Goal: Task Accomplishment & Management: Complete application form

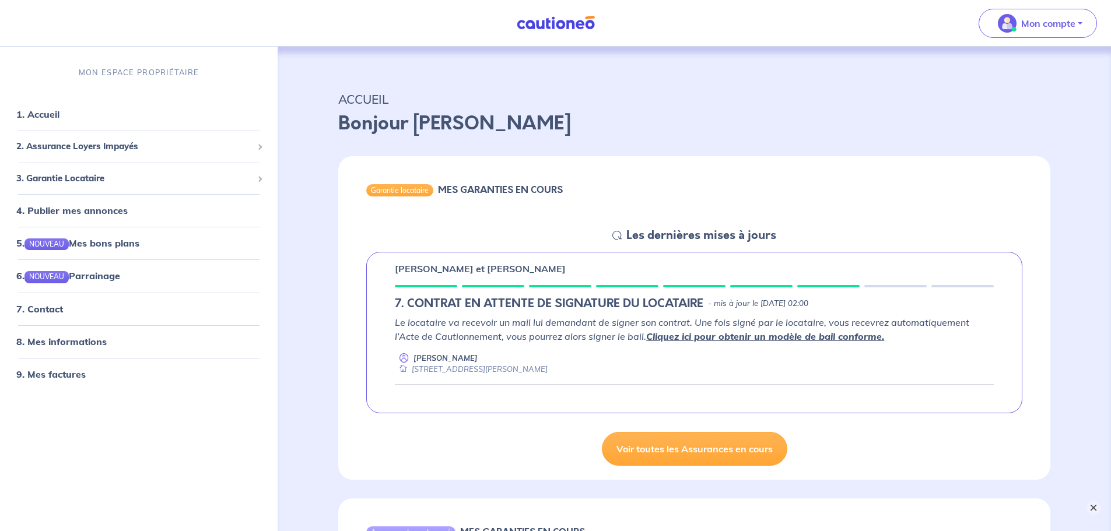
click at [1089, 507] on button "×" at bounding box center [1094, 508] width 14 height 14
click at [1025, 34] on button "Mon compte" at bounding box center [1038, 23] width 118 height 29
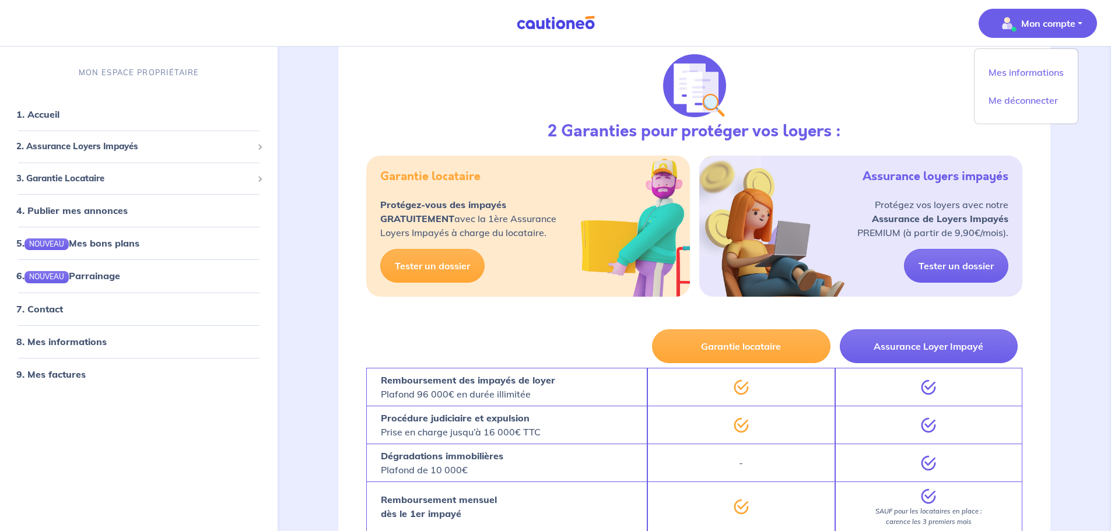
scroll to position [818, 0]
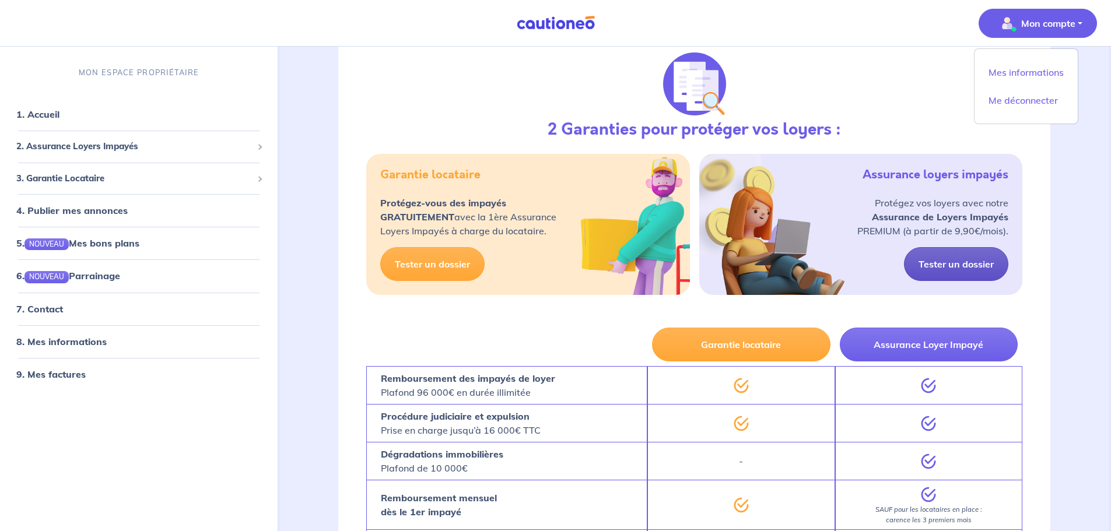
click at [961, 267] on link "Tester un dossier" at bounding box center [956, 264] width 104 height 34
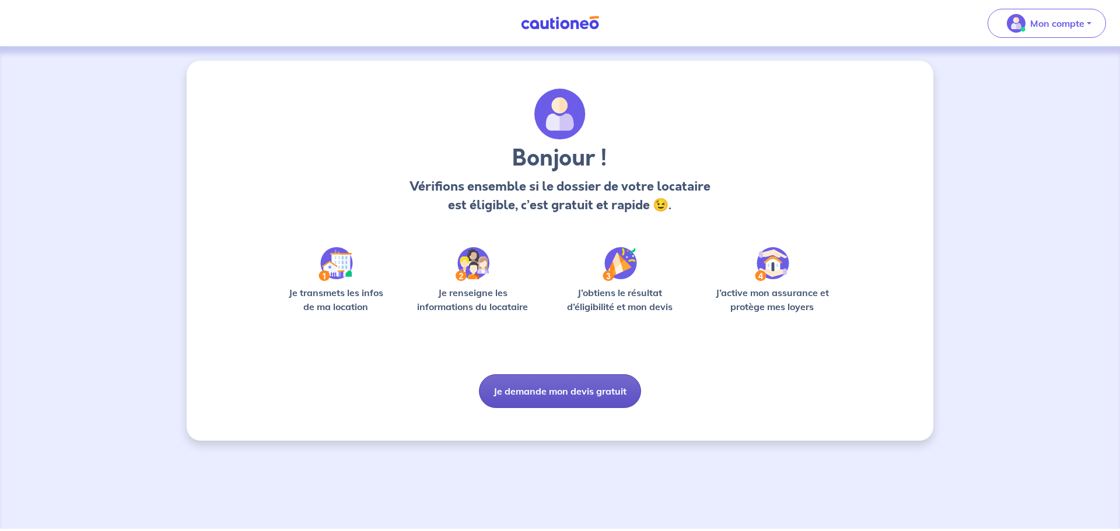
click at [548, 397] on button "Je demande mon devis gratuit" at bounding box center [560, 391] width 162 height 34
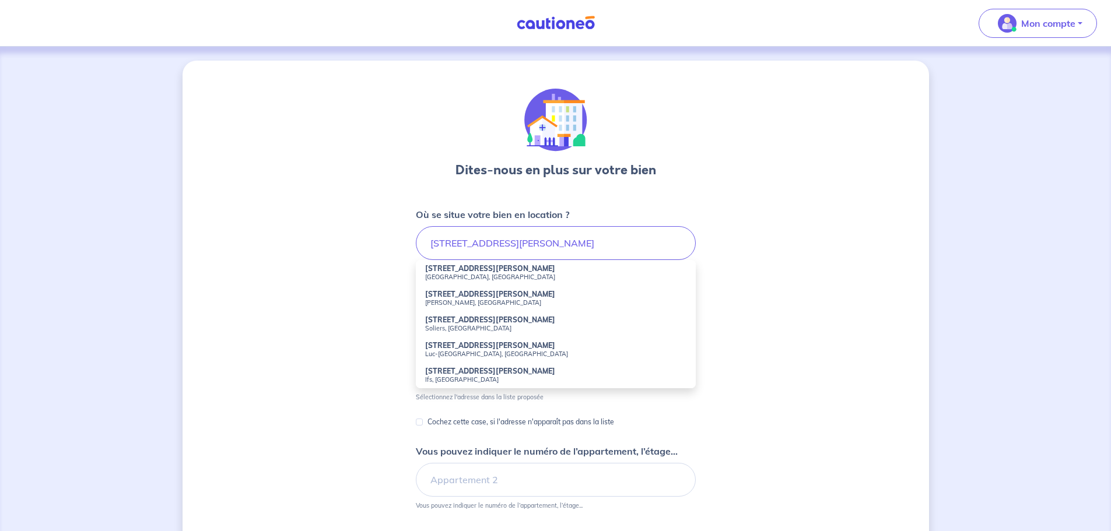
click at [436, 274] on small "[GEOGRAPHIC_DATA], [GEOGRAPHIC_DATA]" at bounding box center [555, 277] width 261 height 8
type input "[STREET_ADDRESS][PERSON_NAME]"
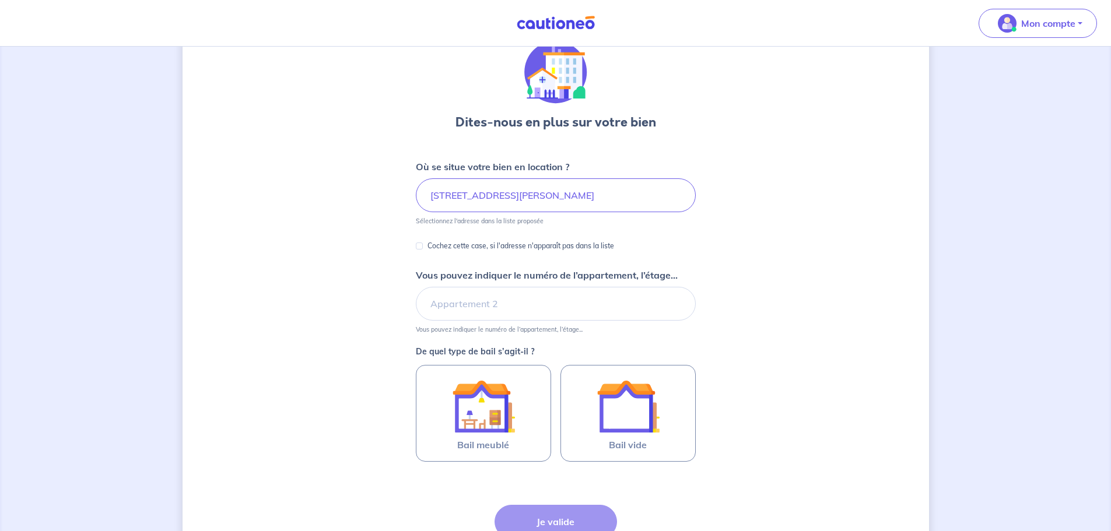
scroll to position [48, 0]
click at [480, 302] on input "Vous pouvez indiquer le numéro de l’appartement, l’étage..." at bounding box center [556, 303] width 280 height 34
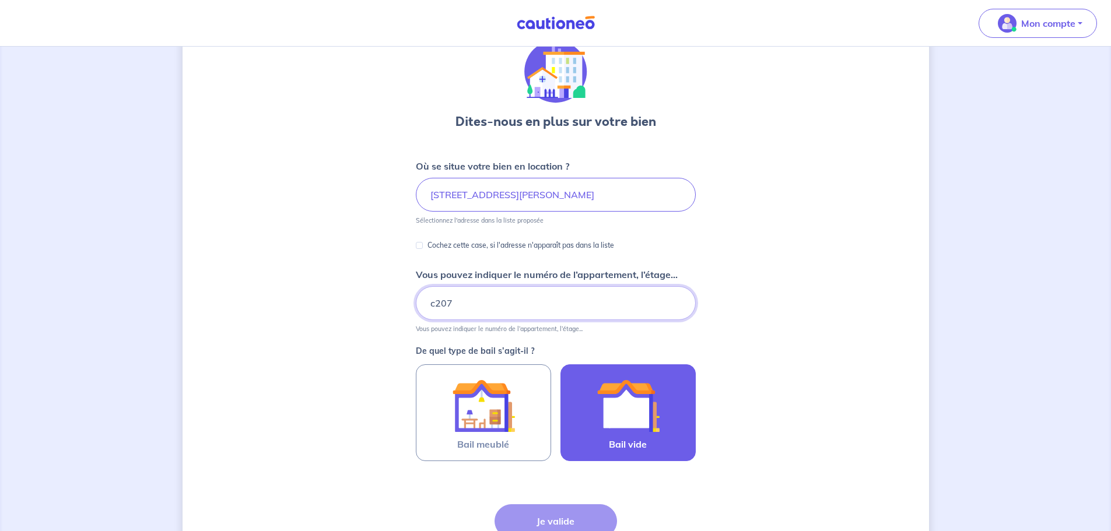
type input "c207"
click at [611, 420] on img at bounding box center [628, 405] width 63 height 63
click at [0, 0] on input "Bail vide" at bounding box center [0, 0] width 0 height 0
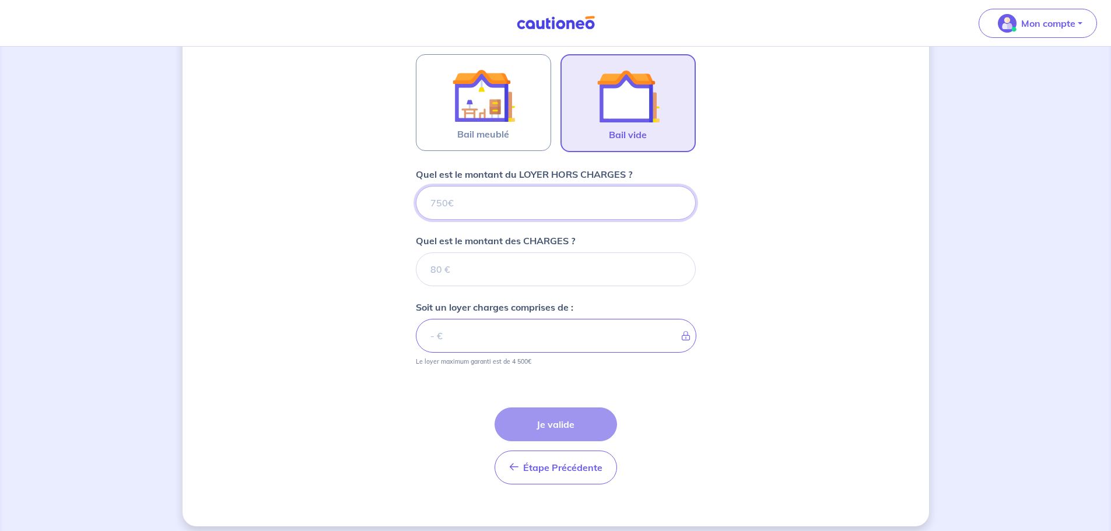
scroll to position [368, 0]
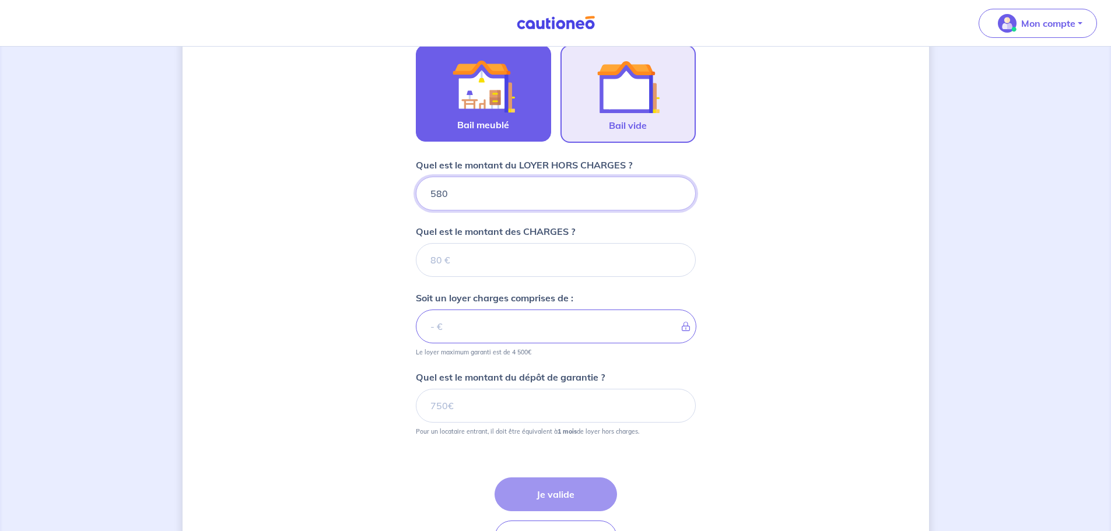
type input "580"
type input "70"
type input "650"
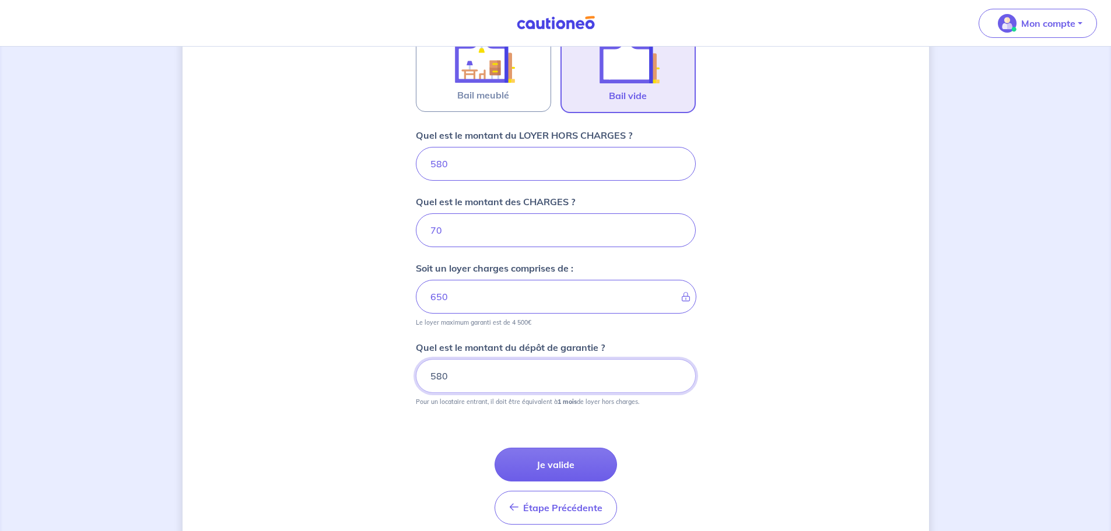
scroll to position [447, 0]
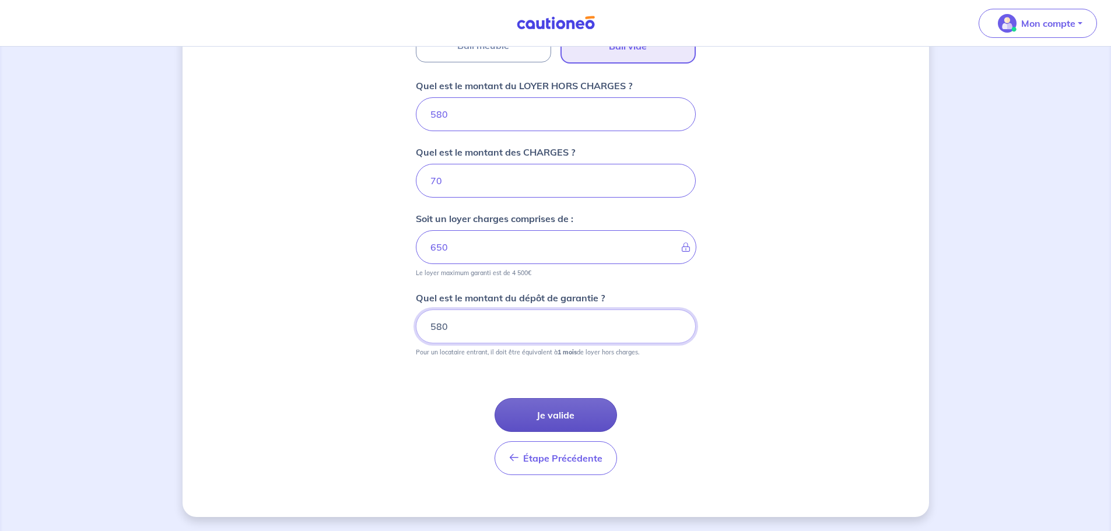
type input "580"
click at [576, 411] on button "Je valide" at bounding box center [556, 415] width 122 height 34
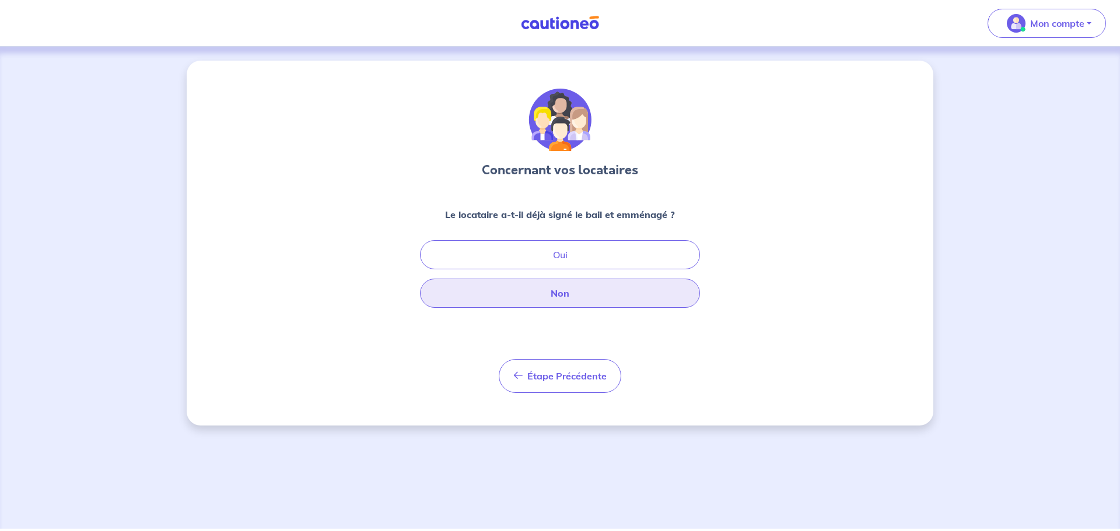
click at [534, 289] on button "Non" at bounding box center [560, 293] width 280 height 29
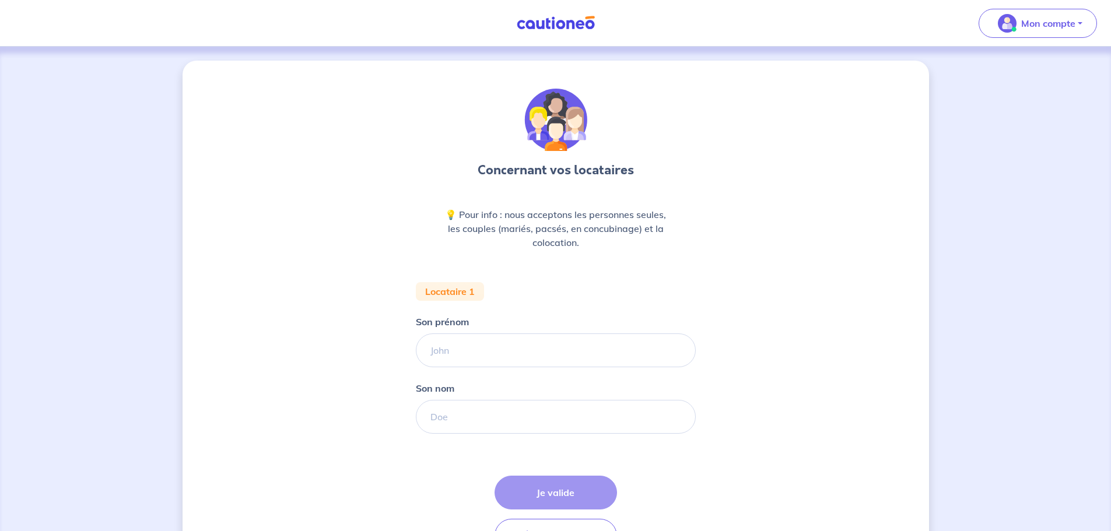
scroll to position [78, 0]
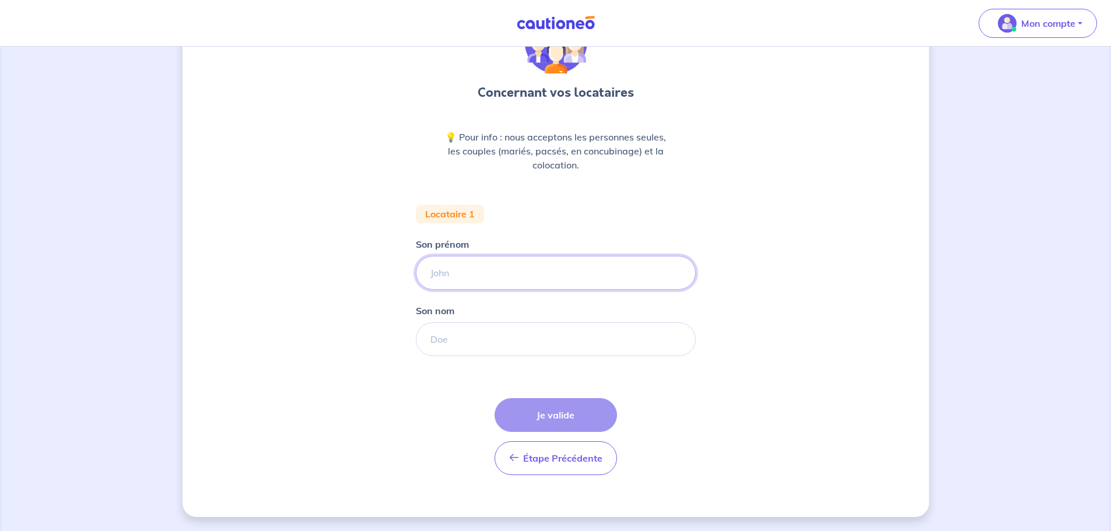
click at [507, 277] on input "Son prénom" at bounding box center [556, 273] width 280 height 34
type input "[PERSON_NAME]"
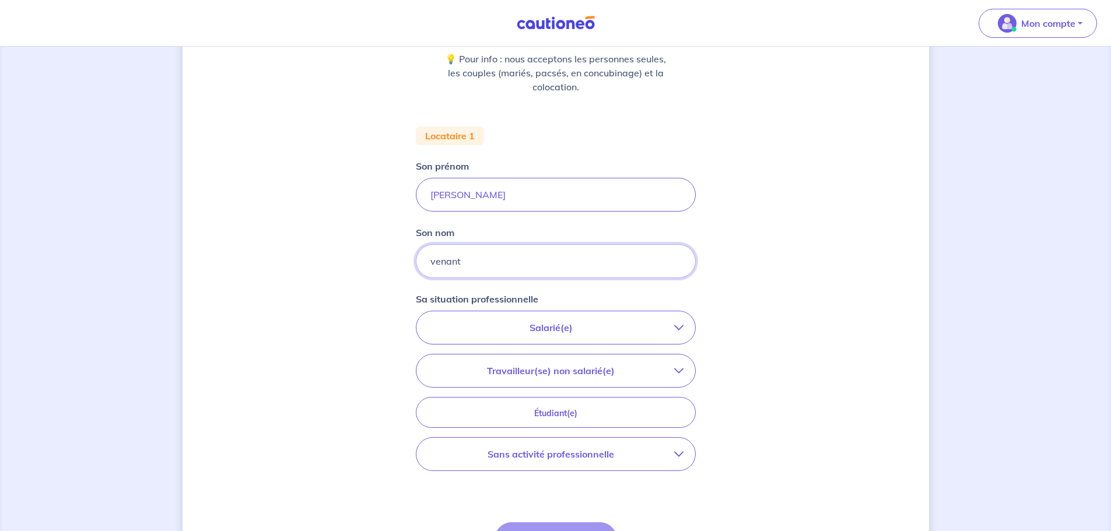
scroll to position [156, 0]
type input "venant"
click at [608, 331] on p "Salarié(e)" at bounding box center [551, 327] width 246 height 14
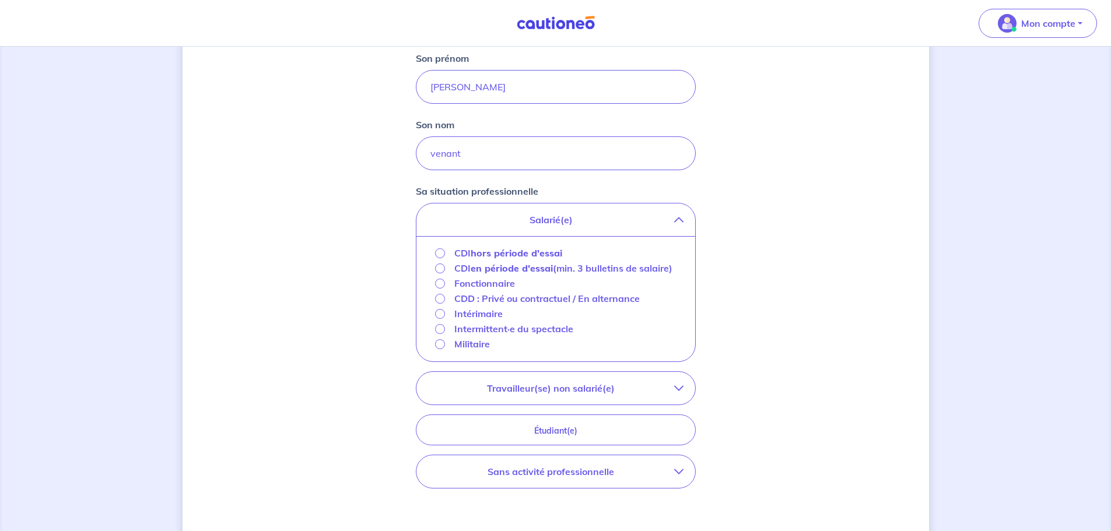
scroll to position [264, 0]
click at [441, 255] on input "CDI hors période d'essai" at bounding box center [440, 253] width 10 height 10
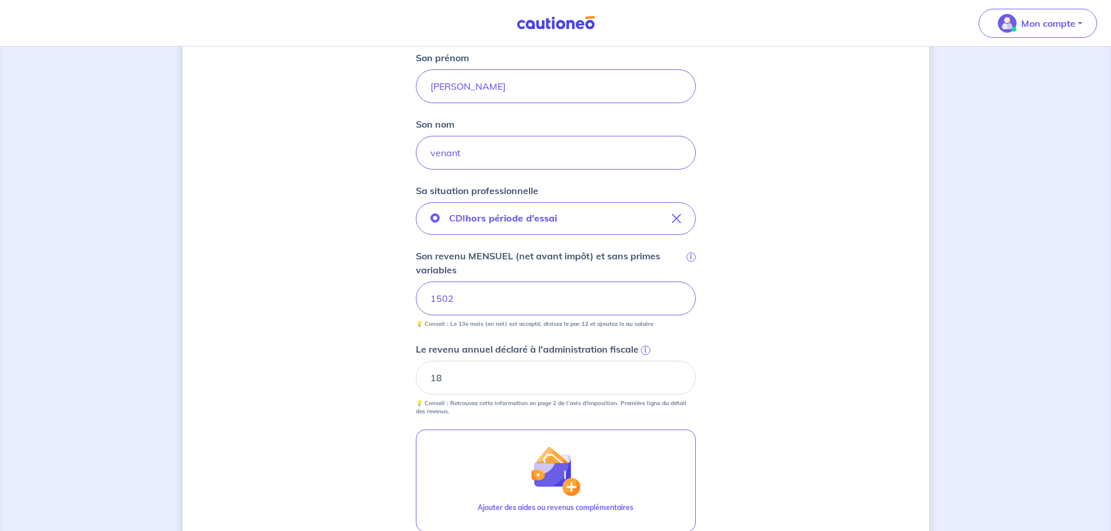
click at [647, 350] on span "i" at bounding box center [645, 350] width 9 height 9
click at [647, 361] on input "18" at bounding box center [556, 378] width 280 height 34
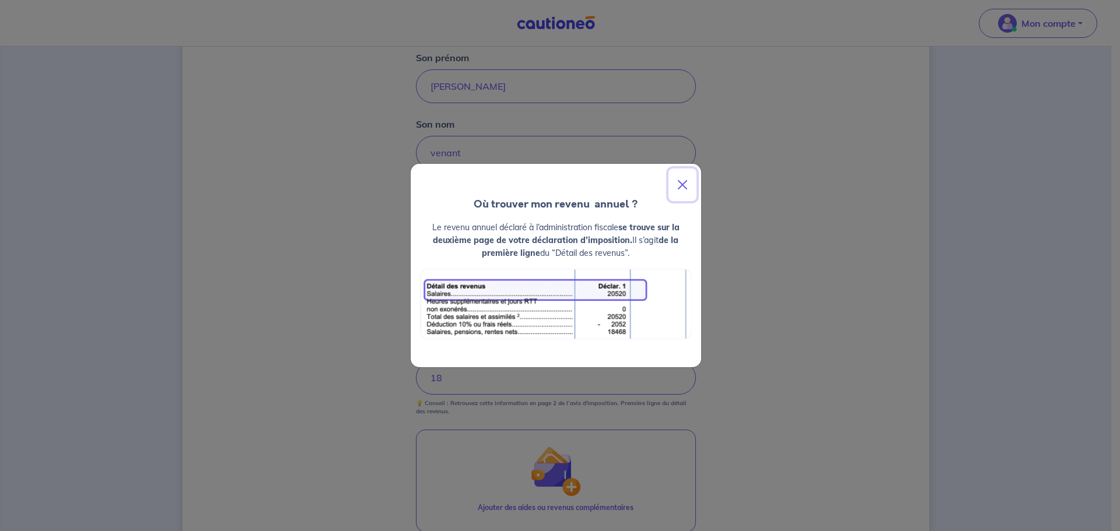
click at [685, 181] on button "Close" at bounding box center [682, 185] width 28 height 33
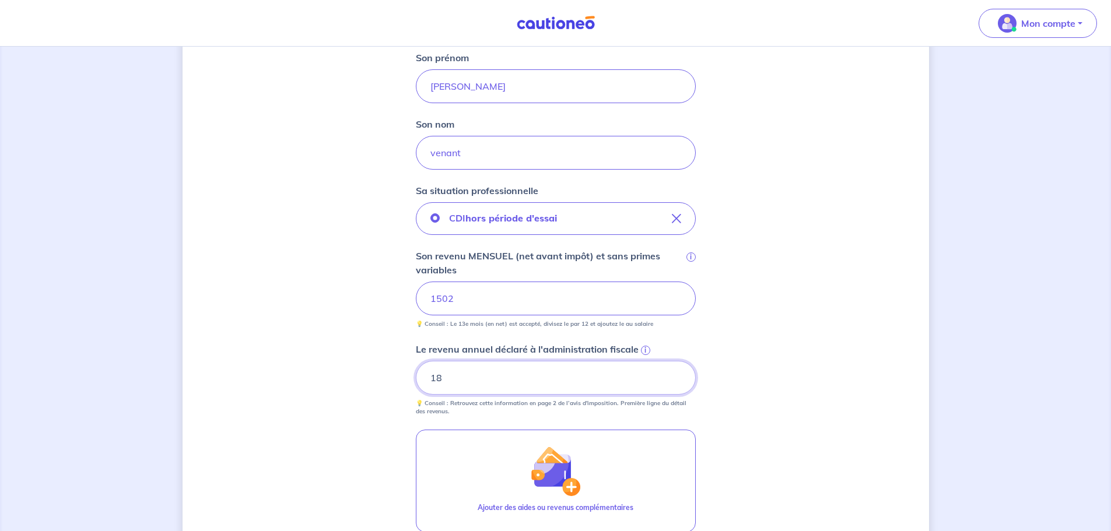
click at [643, 384] on input "18" at bounding box center [556, 378] width 280 height 34
type input "18032"
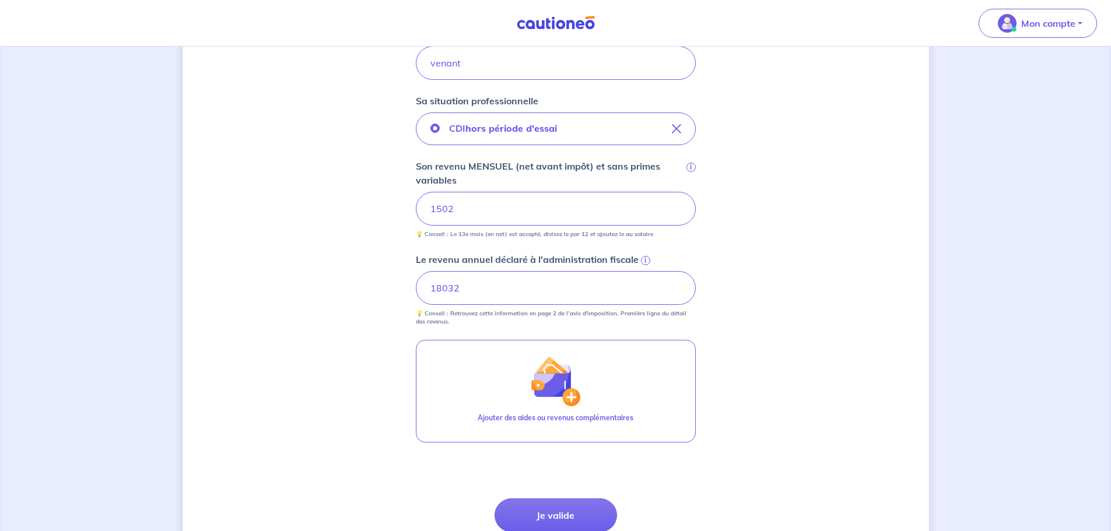
scroll to position [355, 0]
click at [764, 362] on div "Concernant vos locataires 💡 Pour info : nous acceptons les personnes seules, le…" at bounding box center [556, 161] width 747 height 911
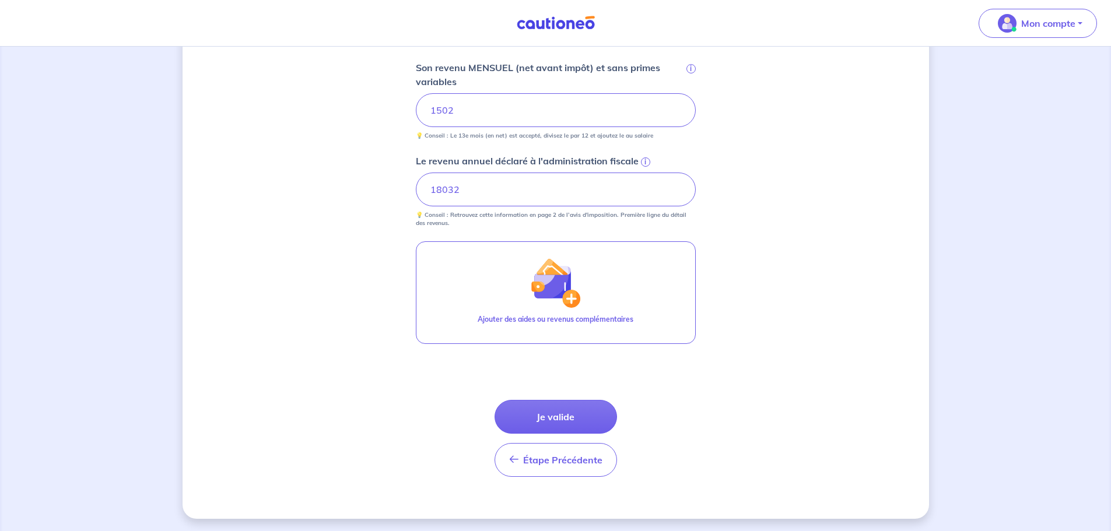
scroll to position [454, 0]
click at [569, 412] on button "Je valide" at bounding box center [556, 415] width 122 height 34
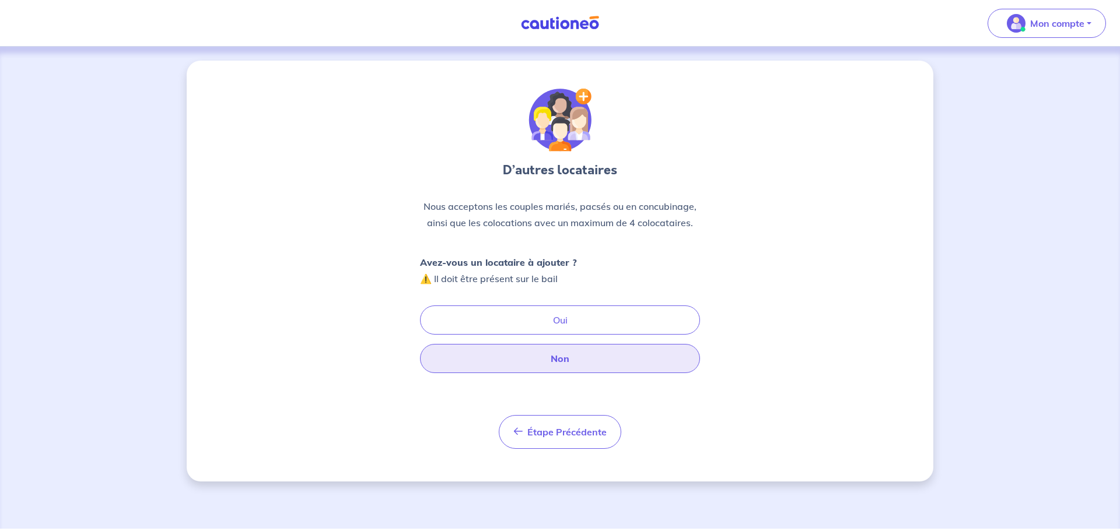
click at [568, 367] on button "Non" at bounding box center [560, 358] width 280 height 29
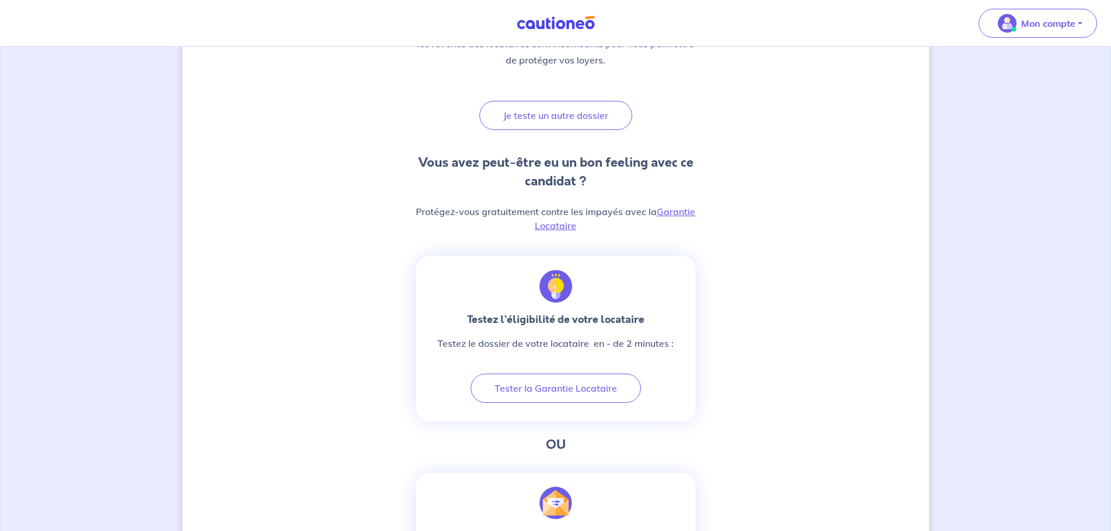
scroll to position [215, 0]
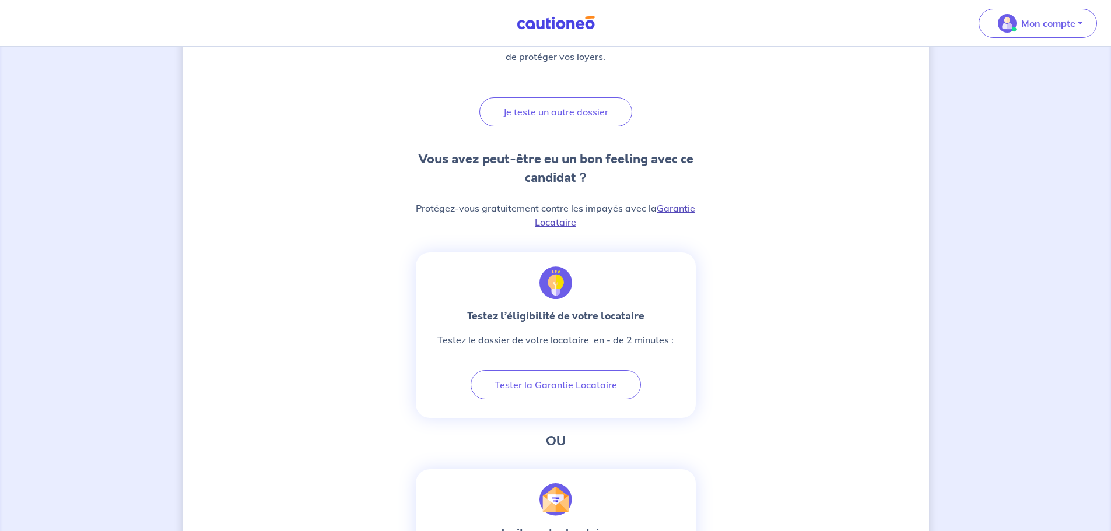
click at [680, 212] on link "Garantie Locataire" at bounding box center [615, 215] width 160 height 26
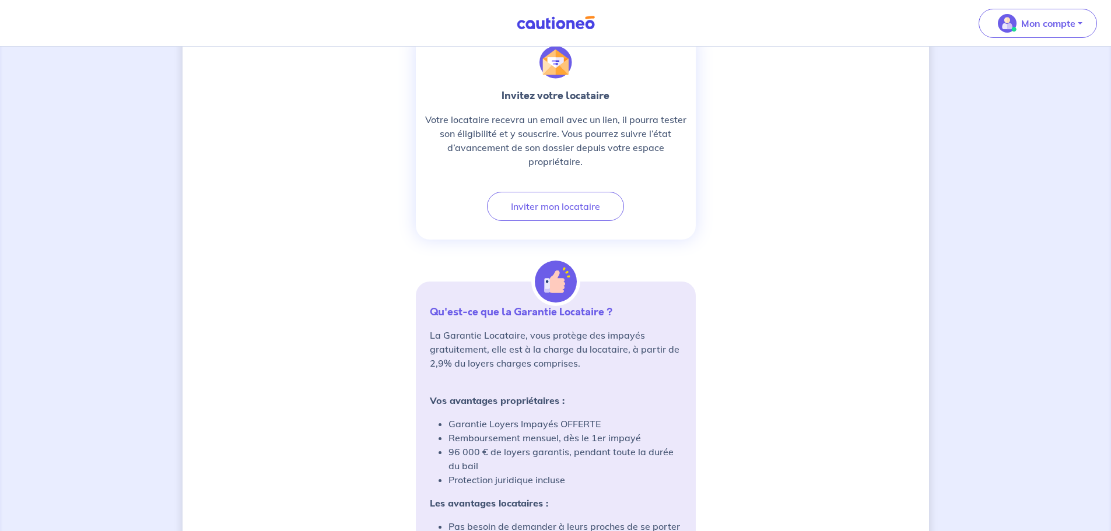
scroll to position [654, 0]
click at [569, 211] on button "Inviter mon locataire" at bounding box center [555, 205] width 137 height 29
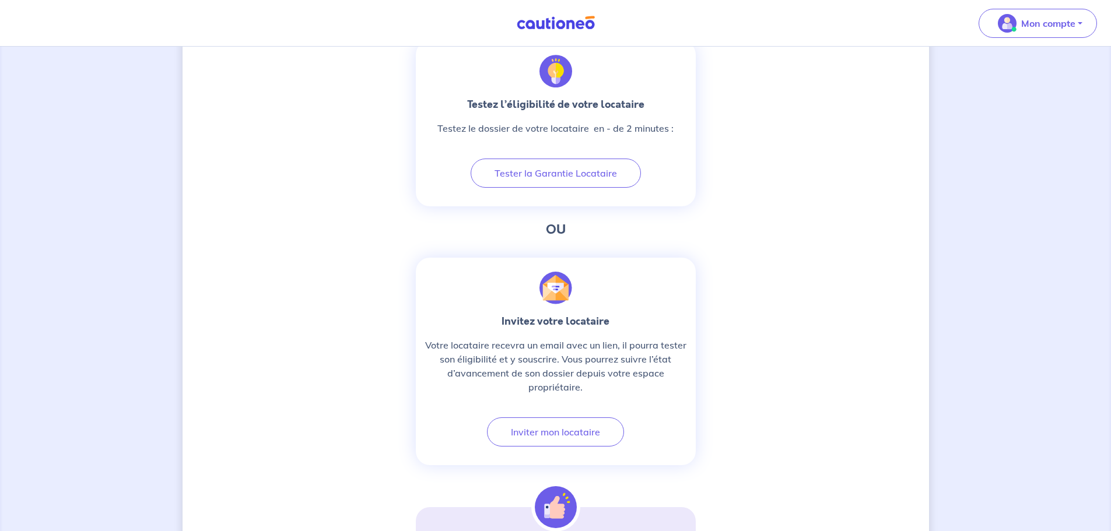
select select "FR"
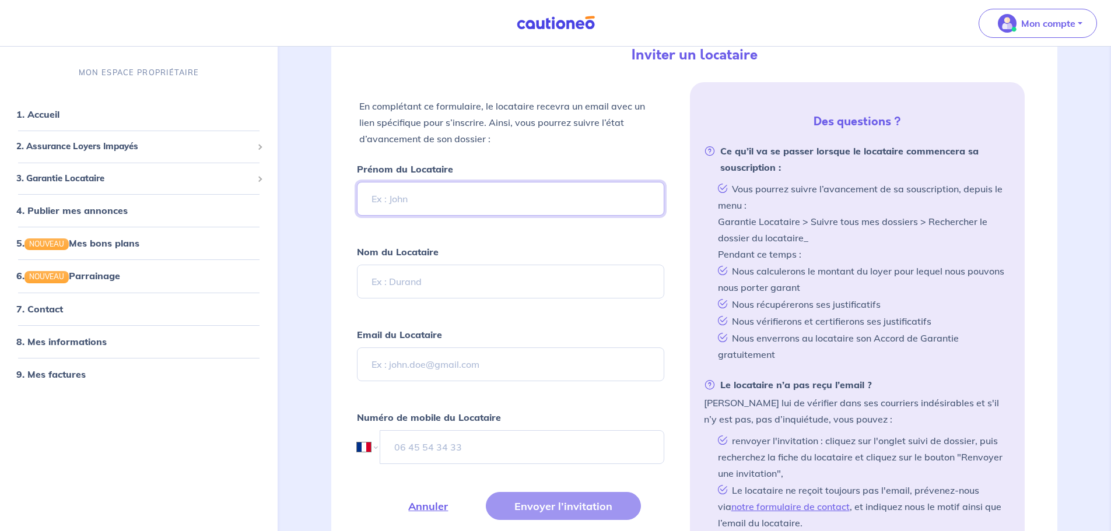
scroll to position [214, 0]
type input "[PERSON_NAME]"
type input "Venant"
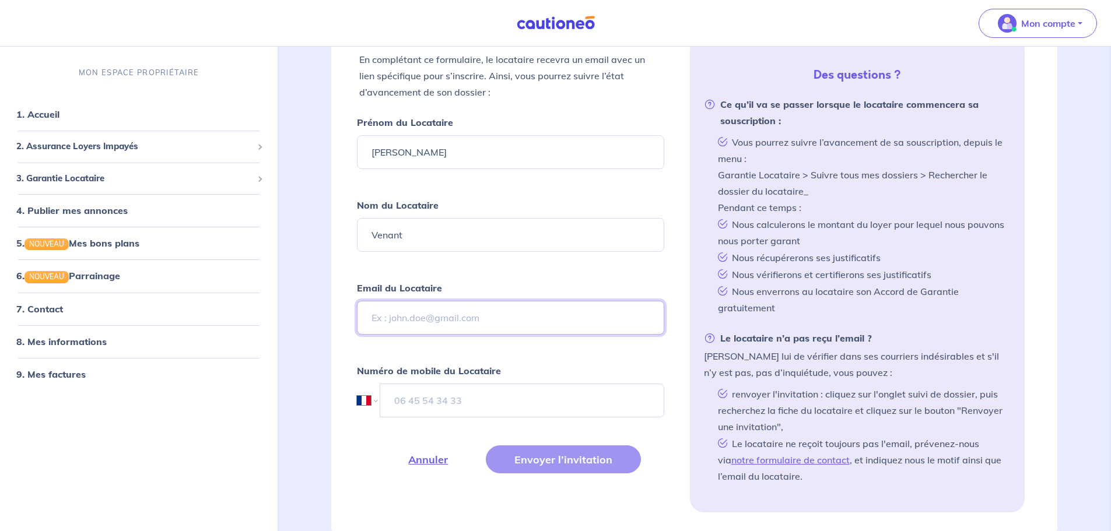
scroll to position [229, 0]
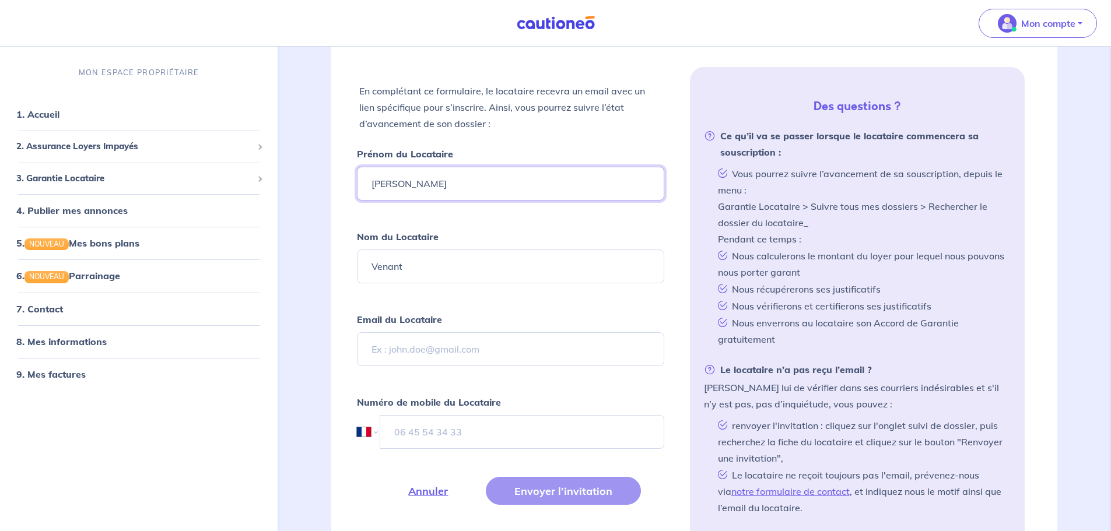
click at [432, 189] on input "[PERSON_NAME]" at bounding box center [510, 184] width 307 height 34
type input "[PERSON_NAME]"
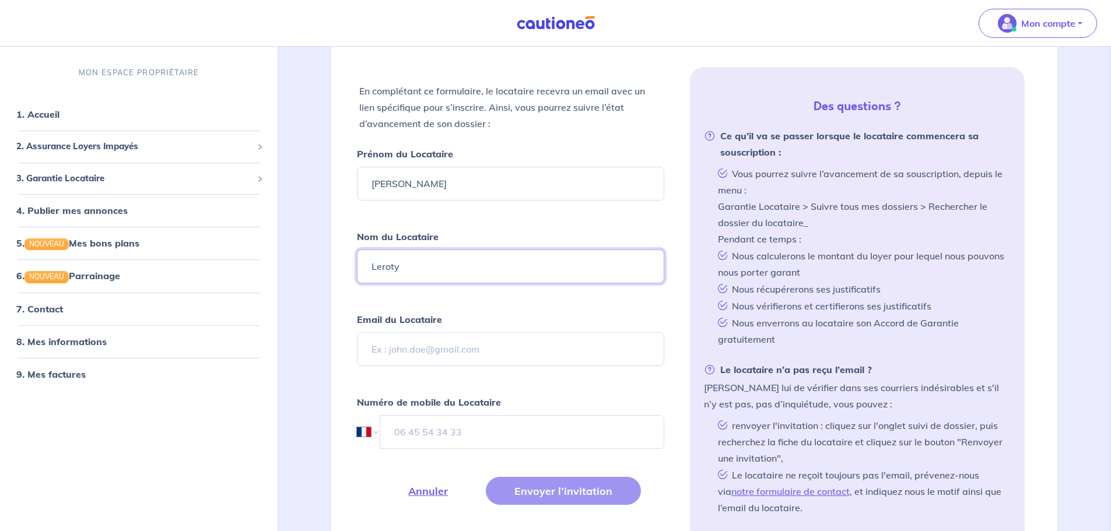
type input "Leroty"
paste input "[EMAIL_ADDRESS][DOMAIN_NAME]"
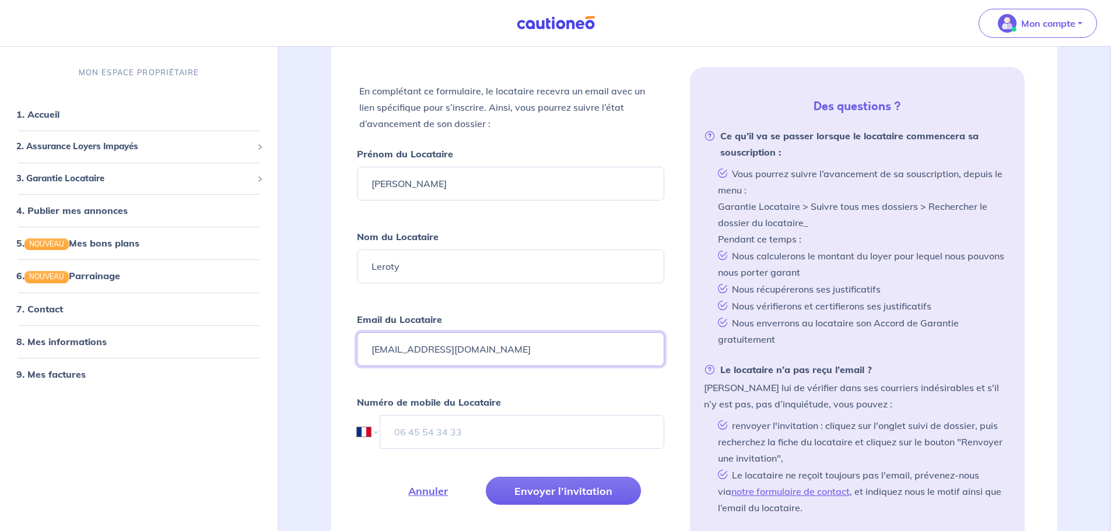
type input "[EMAIL_ADDRESS][DOMAIN_NAME]"
click at [500, 304] on form "Prénom du Locataire Alizee Nom du Locataire Leroty Email du Locataire [EMAIL_AD…" at bounding box center [510, 339] width 307 height 387
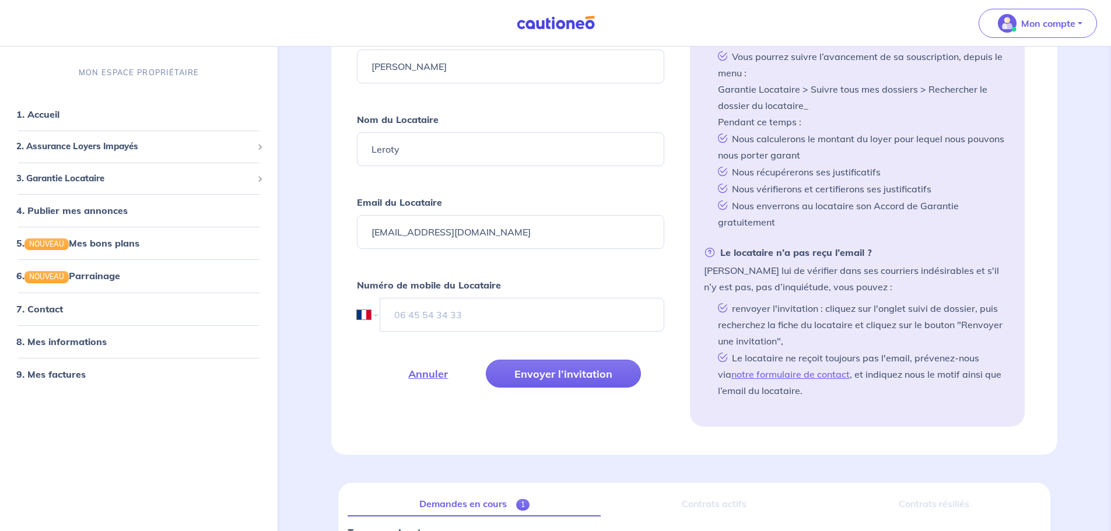
scroll to position [347, 0]
click at [415, 309] on input "tel" at bounding box center [522, 314] width 284 height 34
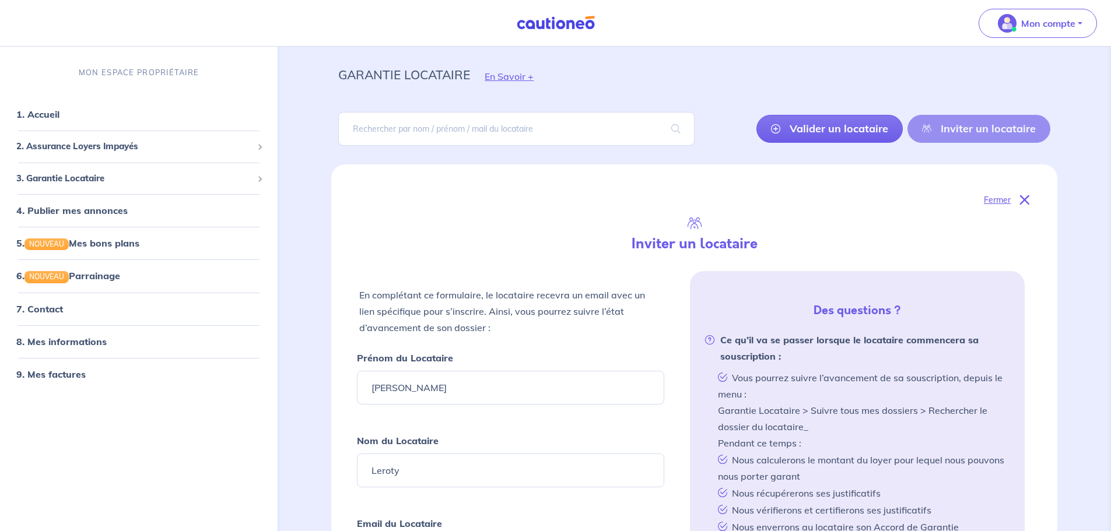
scroll to position [0, 0]
